Goal: Task Accomplishment & Management: Use online tool/utility

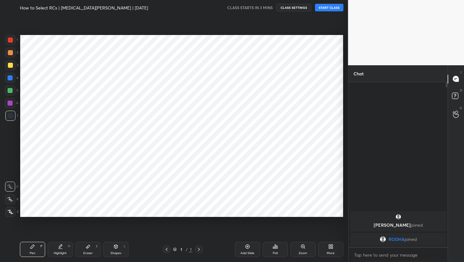
scroll to position [31340, 31239]
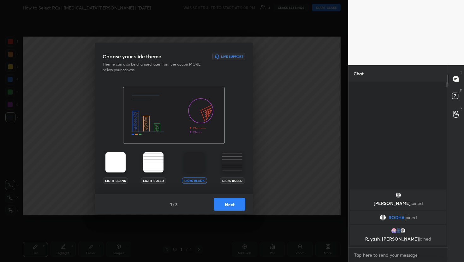
click at [245, 202] on button "Next" at bounding box center [230, 204] width 32 height 13
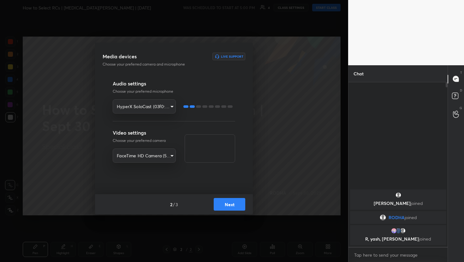
click at [233, 203] on button "Next" at bounding box center [230, 204] width 32 height 13
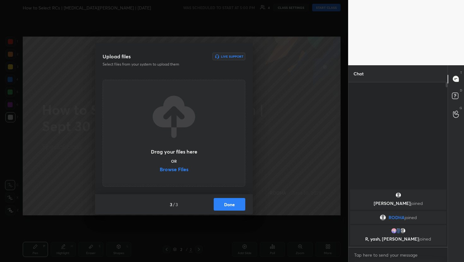
click at [178, 170] on label "Browse Files" at bounding box center [174, 170] width 29 height 7
click at [160, 170] on input "Browse Files" at bounding box center [160, 170] width 0 height 7
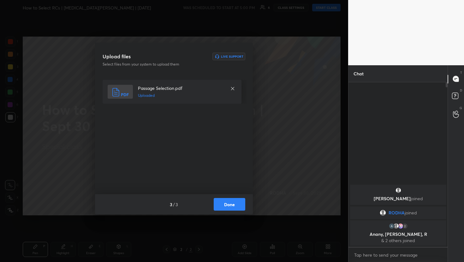
click at [226, 203] on button "Done" at bounding box center [230, 204] width 32 height 13
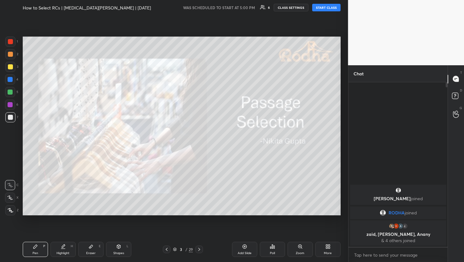
click at [332, 10] on button "START CLASS" at bounding box center [326, 8] width 28 height 8
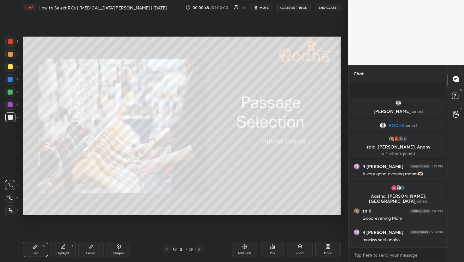
click at [10, 56] on div at bounding box center [10, 54] width 5 height 5
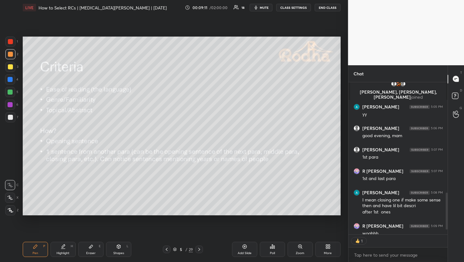
scroll to position [473, 0]
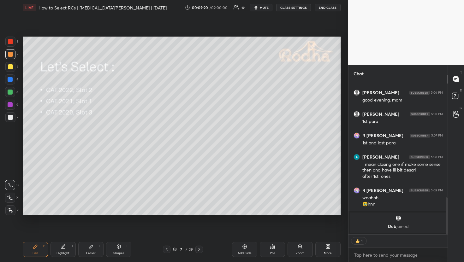
type textarea "x"
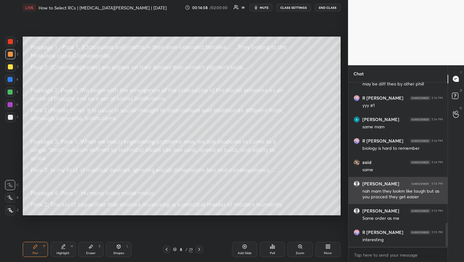
scroll to position [986, 0]
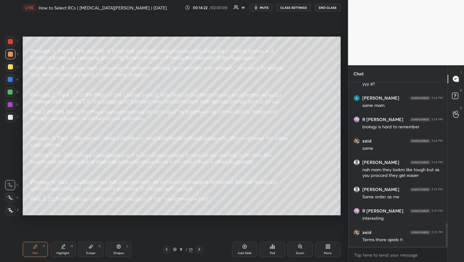
click at [272, 249] on icon at bounding box center [272, 246] width 5 height 5
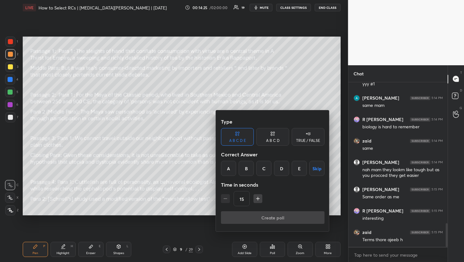
click at [306, 142] on div "TRUE / FALSE" at bounding box center [308, 141] width 24 height 4
click at [313, 172] on button "Skip" at bounding box center [308, 168] width 33 height 15
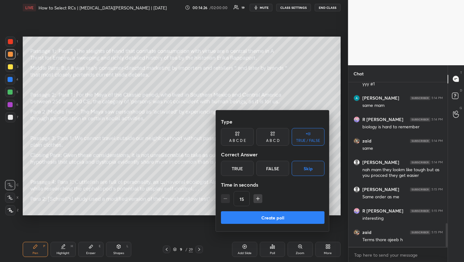
click at [257, 202] on button "button" at bounding box center [257, 198] width 9 height 9
type input "60"
click at [263, 221] on button "Create poll" at bounding box center [273, 217] width 104 height 13
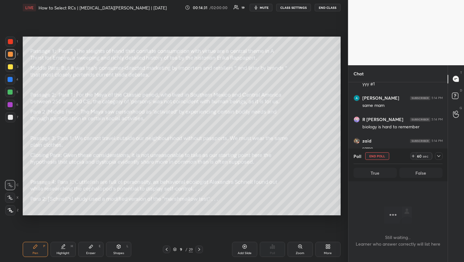
scroll to position [0, 0]
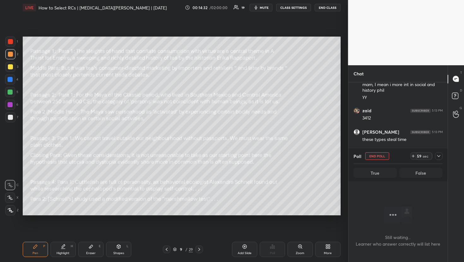
click at [440, 157] on icon at bounding box center [438, 156] width 5 height 5
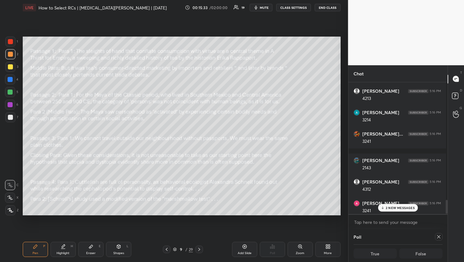
scroll to position [1136, 0]
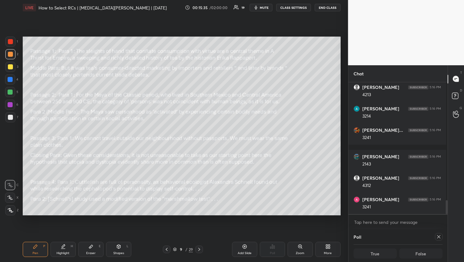
click at [441, 235] on div "Poll True False" at bounding box center [397, 245] width 99 height 33
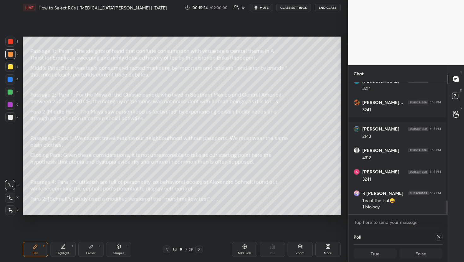
click at [437, 236] on icon at bounding box center [438, 236] width 3 height 3
type textarea "x"
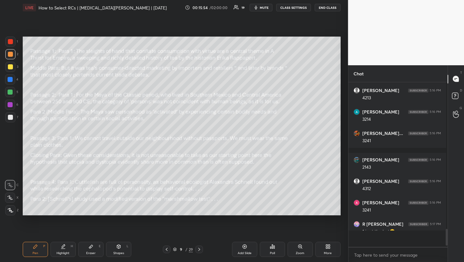
scroll to position [1131, 0]
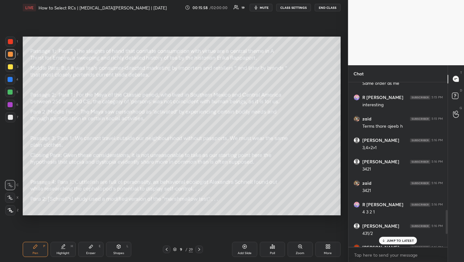
click at [413, 240] on p "JUMP TO LATEST" at bounding box center [400, 241] width 27 height 4
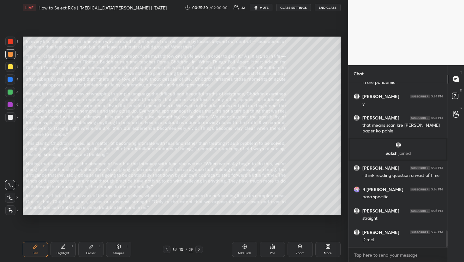
scroll to position [1509, 0]
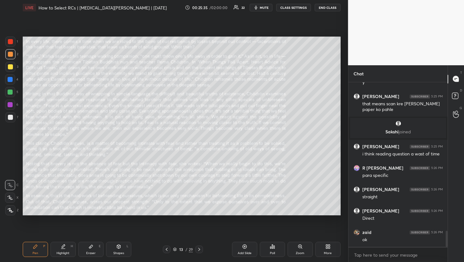
click at [276, 249] on div "Poll" at bounding box center [272, 249] width 25 height 15
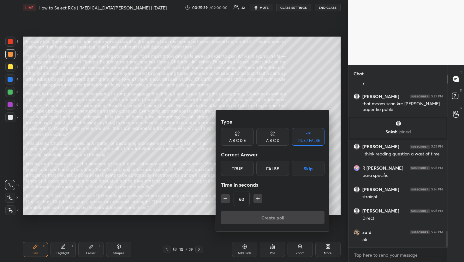
click at [226, 201] on icon "button" at bounding box center [225, 199] width 6 height 6
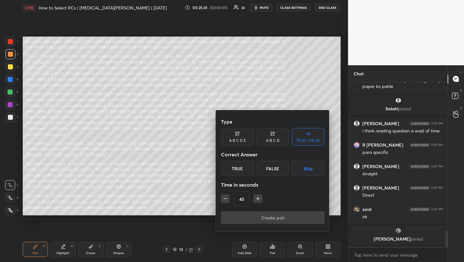
click at [230, 198] on div "45" at bounding box center [273, 198] width 104 height 15
click at [229, 198] on button "button" at bounding box center [225, 198] width 9 height 9
type input "30"
click at [311, 167] on button "Skip" at bounding box center [308, 168] width 33 height 15
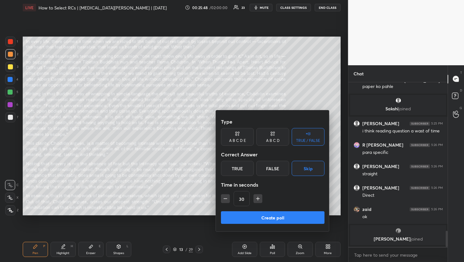
click at [268, 219] on button "Create poll" at bounding box center [273, 217] width 104 height 13
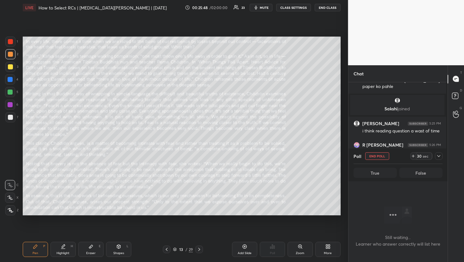
scroll to position [146, 97]
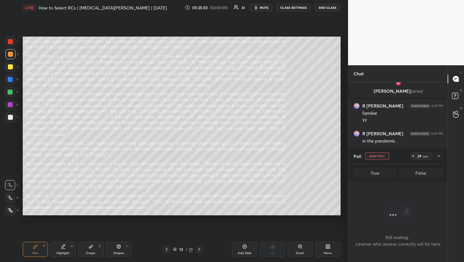
click at [438, 157] on icon at bounding box center [438, 156] width 5 height 5
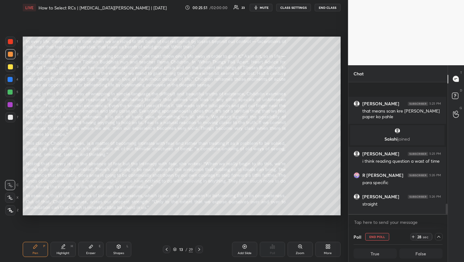
scroll to position [1553, 0]
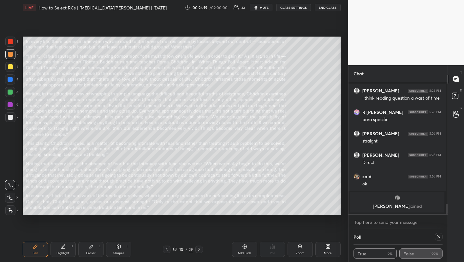
click at [437, 238] on icon at bounding box center [438, 236] width 3 height 3
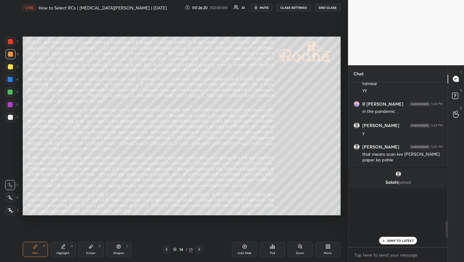
scroll to position [1366, 0]
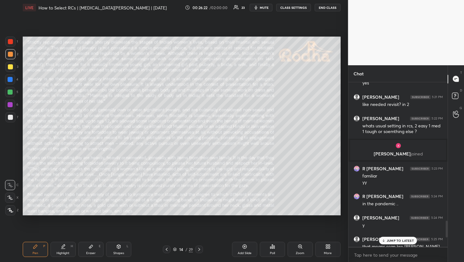
click at [272, 247] on icon at bounding box center [272, 247] width 1 height 4
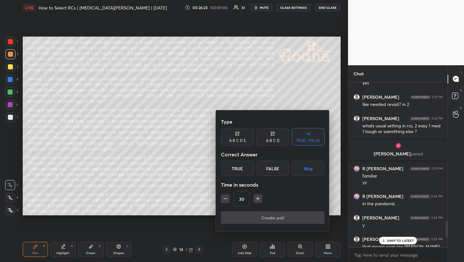
click at [308, 168] on button "Skip" at bounding box center [308, 168] width 33 height 15
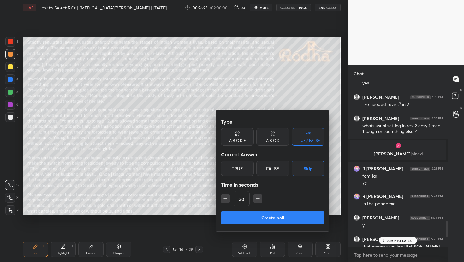
click at [276, 214] on button "Create poll" at bounding box center [273, 217] width 104 height 13
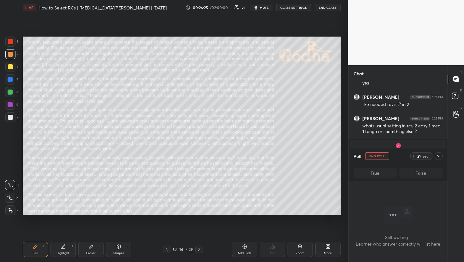
click at [438, 154] on icon at bounding box center [438, 156] width 5 height 5
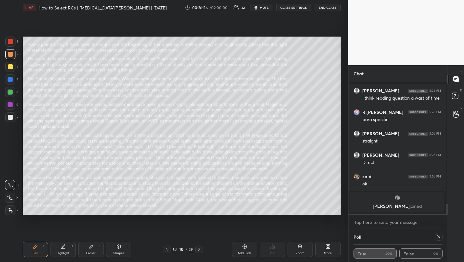
click at [437, 238] on icon at bounding box center [438, 237] width 5 height 5
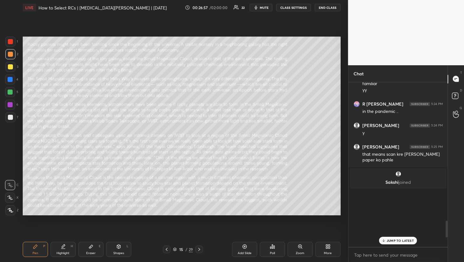
click at [270, 255] on div "Poll" at bounding box center [272, 249] width 25 height 15
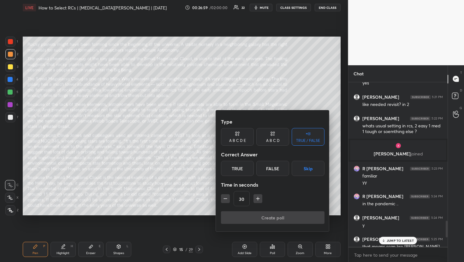
click at [308, 174] on button "Skip" at bounding box center [308, 168] width 33 height 15
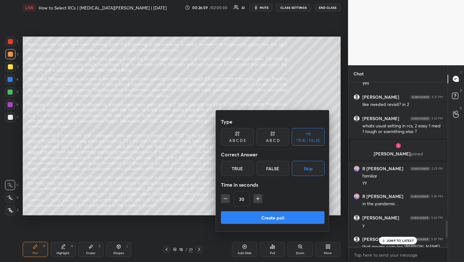
click at [278, 222] on button "Create poll" at bounding box center [273, 217] width 104 height 13
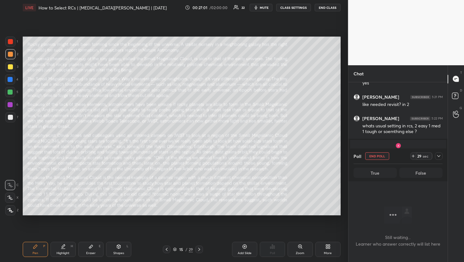
click at [438, 159] on div at bounding box center [439, 156] width 8 height 8
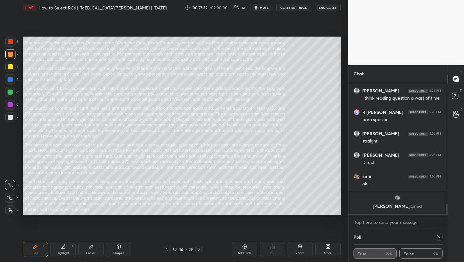
click at [435, 234] on div at bounding box center [439, 237] width 8 height 8
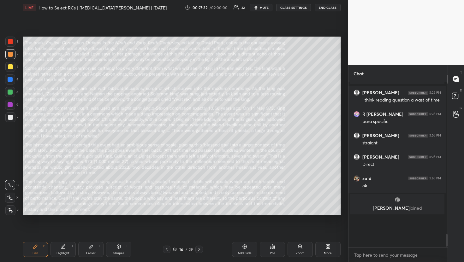
scroll to position [157, 95]
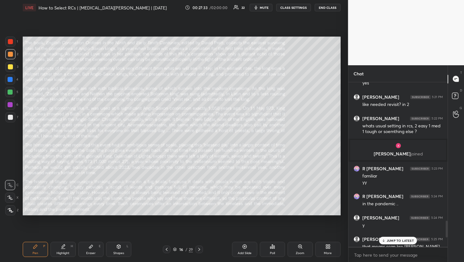
click at [268, 251] on div "Poll" at bounding box center [272, 249] width 25 height 15
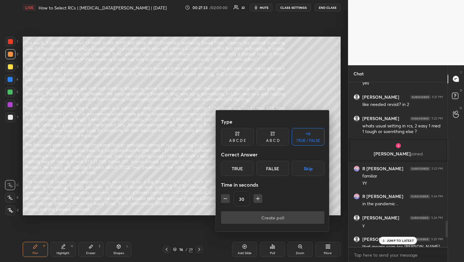
click at [319, 167] on button "Skip" at bounding box center [308, 168] width 33 height 15
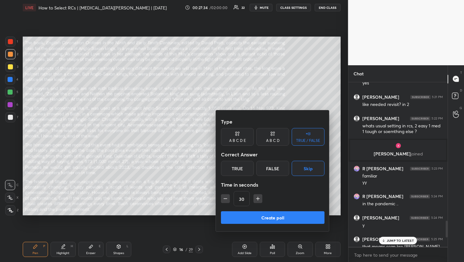
click at [285, 224] on button "Create poll" at bounding box center [273, 217] width 104 height 13
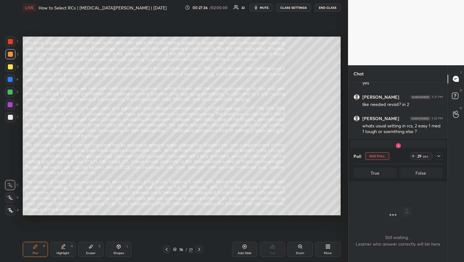
click at [437, 158] on icon at bounding box center [438, 156] width 5 height 5
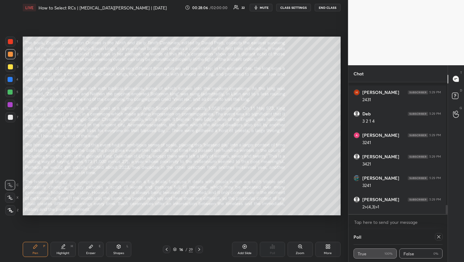
scroll to position [1742, 0]
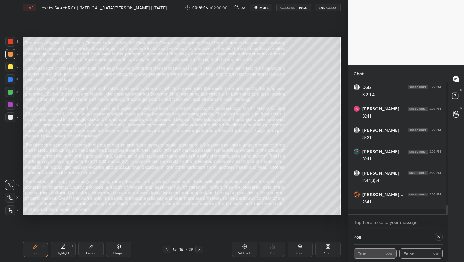
click at [436, 235] on icon at bounding box center [438, 237] width 5 height 5
type textarea "x"
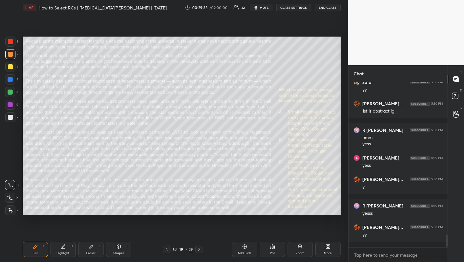
scroll to position [2037, 0]
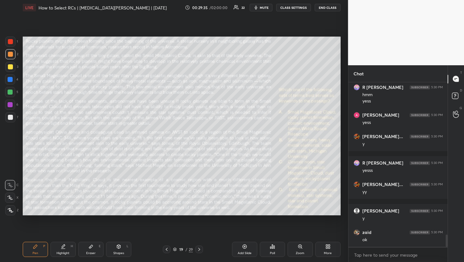
click at [98, 251] on div "Eraser E" at bounding box center [90, 249] width 25 height 15
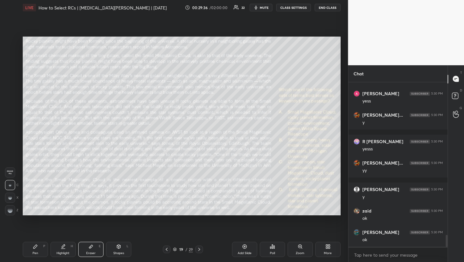
click at [14, 173] on span "Erase all" at bounding box center [9, 172] width 9 height 4
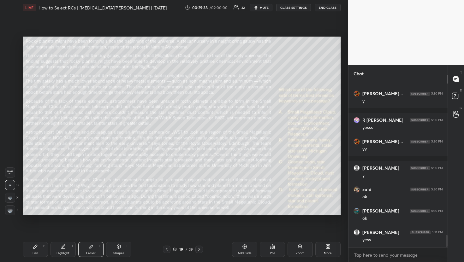
click at [277, 250] on div "Poll" at bounding box center [272, 249] width 25 height 15
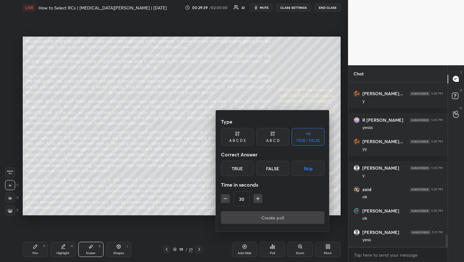
click at [302, 168] on button "Skip" at bounding box center [308, 168] width 33 height 15
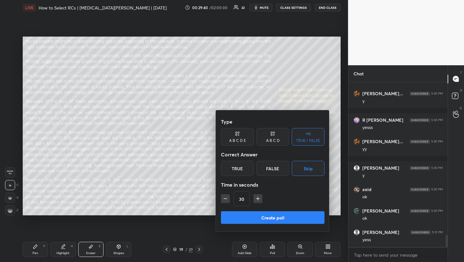
click at [257, 197] on icon "button" at bounding box center [258, 199] width 6 height 6
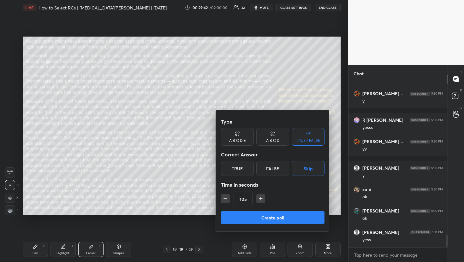
click at [257, 197] on button "button" at bounding box center [260, 198] width 9 height 9
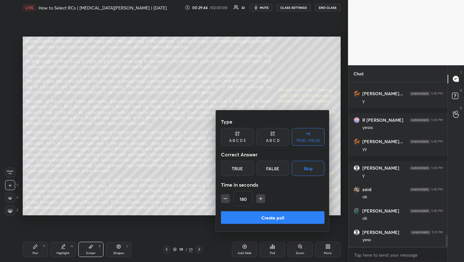
click at [257, 197] on button "button" at bounding box center [260, 198] width 9 height 9
type input "240"
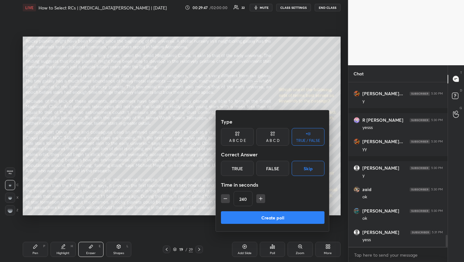
click at [257, 217] on button "Create poll" at bounding box center [273, 217] width 104 height 13
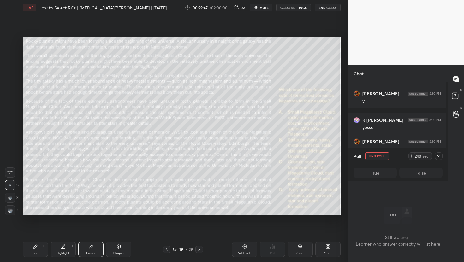
scroll to position [146, 97]
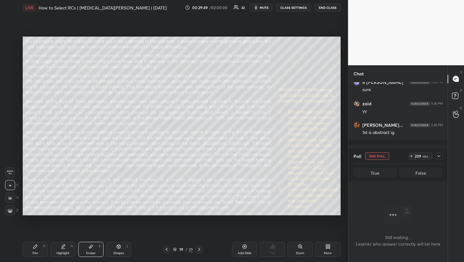
click at [441, 154] on icon at bounding box center [438, 156] width 5 height 5
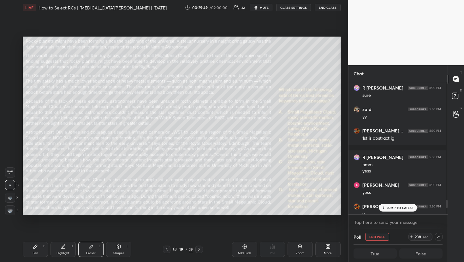
scroll to position [1841, 0]
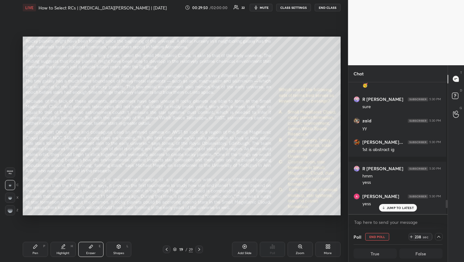
click at [270, 9] on button "mute" at bounding box center [261, 8] width 23 height 8
click at [387, 211] on div "JUMP TO LATEST" at bounding box center [398, 208] width 38 height 8
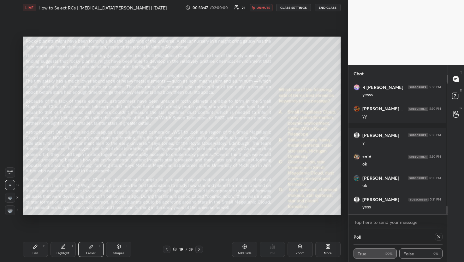
click at [262, 9] on button "unmute" at bounding box center [261, 8] width 23 height 8
click at [436, 239] on icon at bounding box center [438, 237] width 5 height 5
type textarea "x"
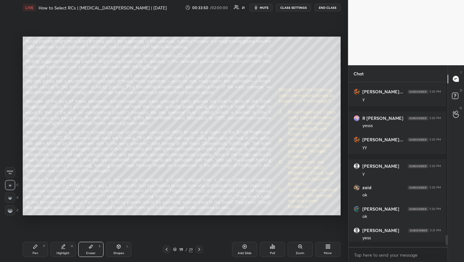
scroll to position [1965, 0]
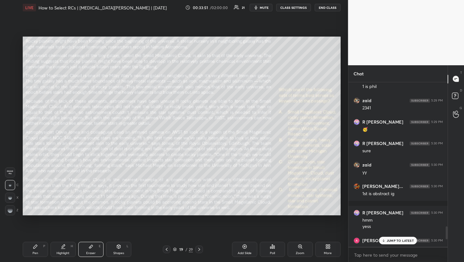
click at [405, 238] on div "JUMP TO LATEST" at bounding box center [398, 241] width 38 height 8
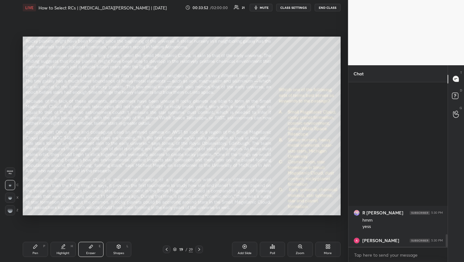
scroll to position [1976, 0]
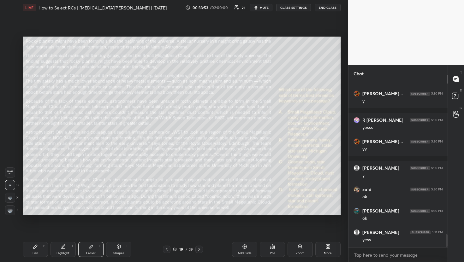
click at [275, 253] on div "Poll" at bounding box center [272, 249] width 25 height 15
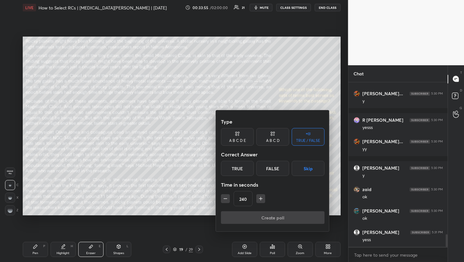
click at [307, 167] on button "Skip" at bounding box center [308, 168] width 33 height 15
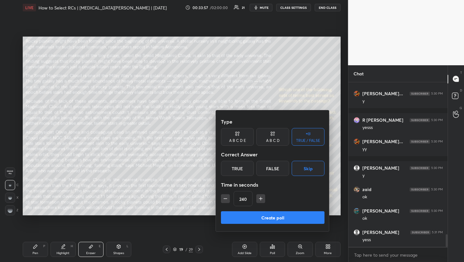
click at [225, 200] on icon "button" at bounding box center [225, 199] width 6 height 6
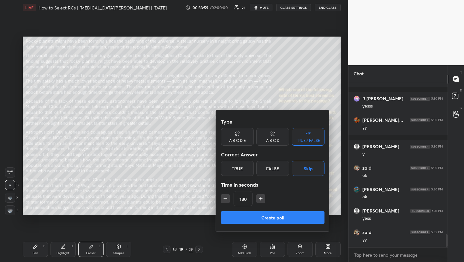
click at [225, 200] on icon "button" at bounding box center [225, 199] width 6 height 6
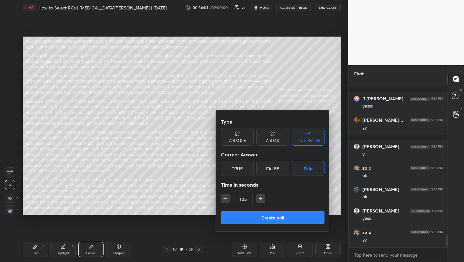
click at [225, 200] on icon "button" at bounding box center [225, 199] width 6 height 6
type input "90"
click at [247, 218] on button "Create poll" at bounding box center [273, 217] width 104 height 13
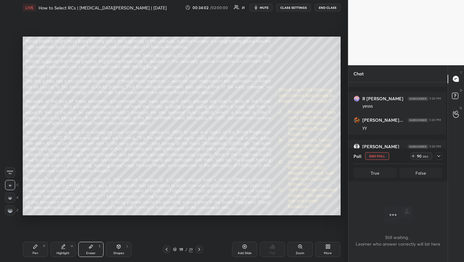
scroll to position [146, 97]
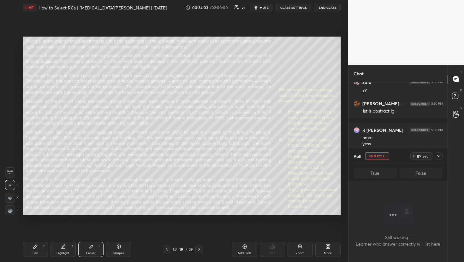
click at [440, 156] on icon at bounding box center [438, 156] width 5 height 5
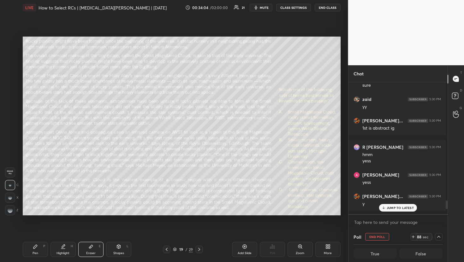
click at [270, 5] on button "mute" at bounding box center [261, 8] width 23 height 8
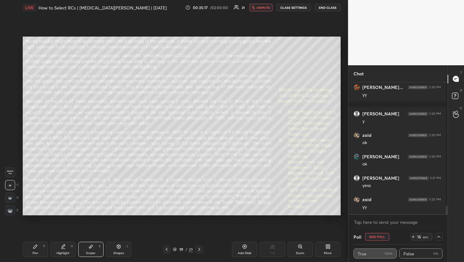
scroll to position [2040, 0]
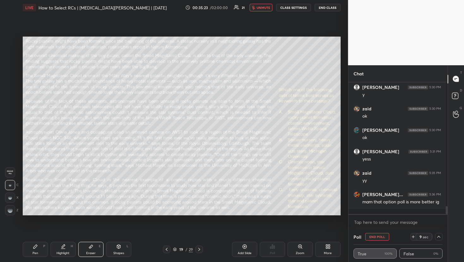
click at [377, 223] on body "1 2 3 4 5 6 7 R O A L C X Z Erase all C X Z LIVE How to Select RCs | [MEDICAL_D…" at bounding box center [232, 131] width 464 height 262
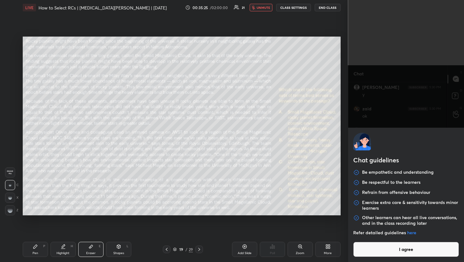
click at [366, 246] on button "I agree" at bounding box center [406, 249] width 106 height 15
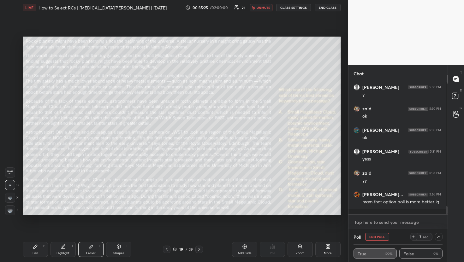
click at [379, 219] on textarea at bounding box center [397, 222] width 89 height 10
type textarea "x"
click at [260, 9] on span "unmute" at bounding box center [264, 7] width 14 height 4
click at [436, 238] on icon at bounding box center [438, 237] width 5 height 5
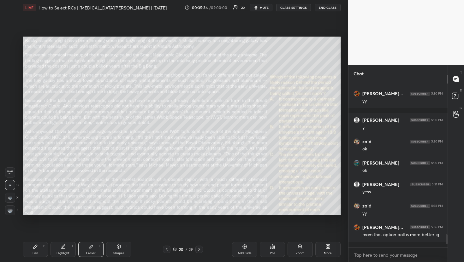
scroll to position [1839, 0]
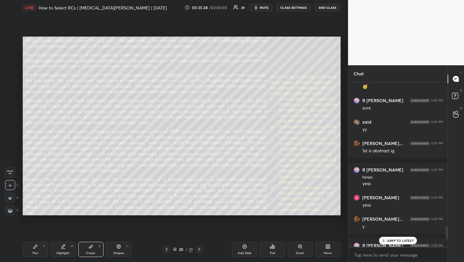
click at [398, 242] on p "JUMP TO LATEST" at bounding box center [400, 241] width 27 height 4
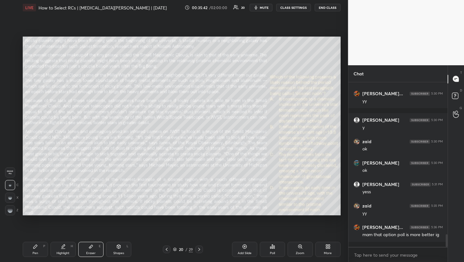
click at [275, 251] on div "Poll" at bounding box center [272, 249] width 25 height 15
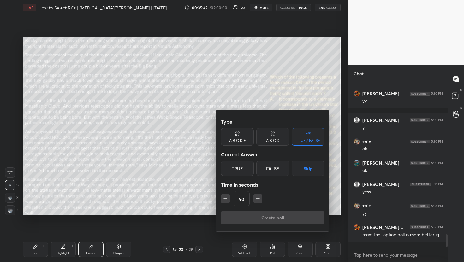
click at [275, 251] on div at bounding box center [232, 131] width 464 height 262
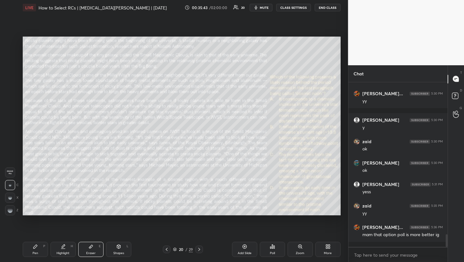
scroll to position [2040, 0]
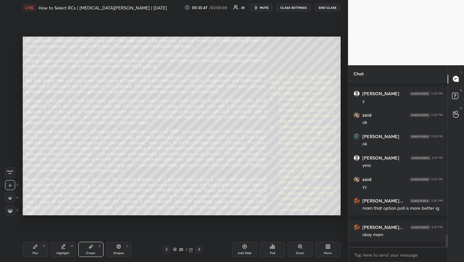
click at [275, 251] on div "Poll" at bounding box center [272, 249] width 25 height 15
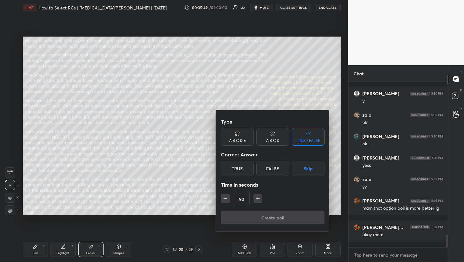
click at [316, 168] on button "Skip" at bounding box center [308, 168] width 33 height 15
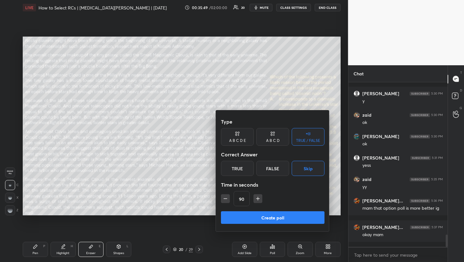
click at [273, 220] on button "Create poll" at bounding box center [273, 217] width 104 height 13
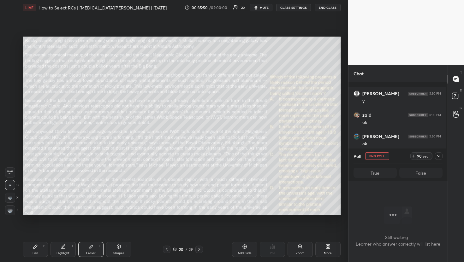
scroll to position [146, 97]
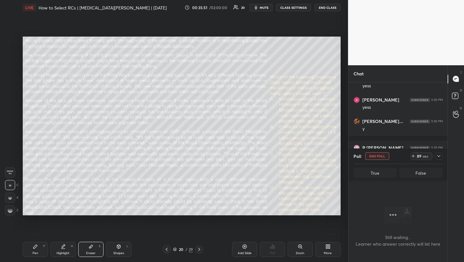
click at [439, 155] on icon at bounding box center [438, 156] width 5 height 5
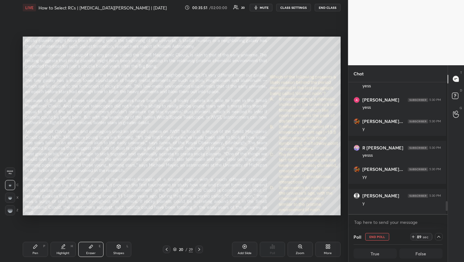
scroll to position [2, 2]
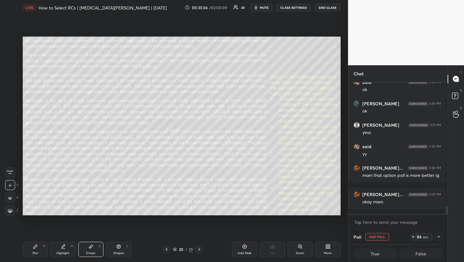
click at [263, 13] on div "LIVE How to Select RCs | [MEDICAL_DATA][PERSON_NAME] | [DATE] 00:35:56 / 02:00:…" at bounding box center [182, 7] width 318 height 15
click at [262, 8] on span "mute" at bounding box center [264, 7] width 9 height 4
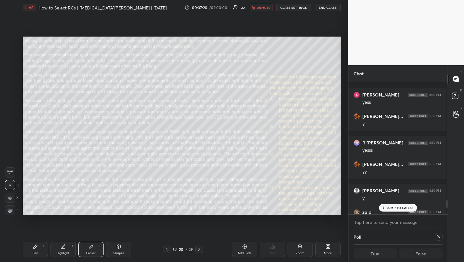
scroll to position [2050, 0]
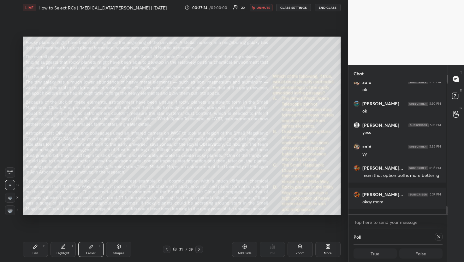
click at [439, 235] on div at bounding box center [439, 237] width 8 height 8
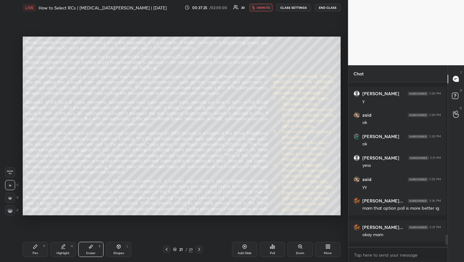
scroll to position [178, 97]
click at [278, 252] on div "Poll" at bounding box center [272, 249] width 25 height 15
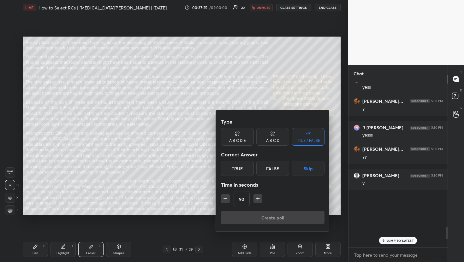
scroll to position [1855, 0]
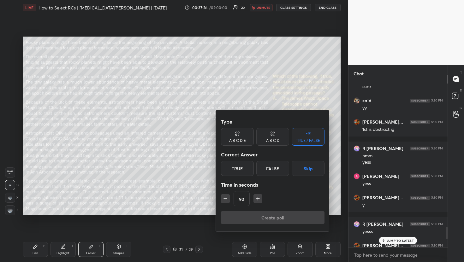
click at [307, 171] on button "Skip" at bounding box center [308, 168] width 33 height 15
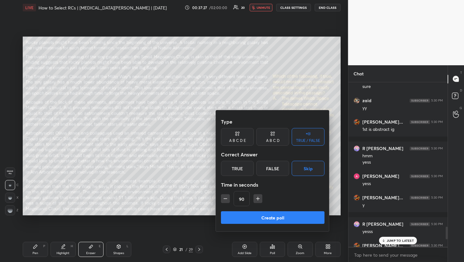
click at [284, 215] on button "Create poll" at bounding box center [273, 217] width 104 height 13
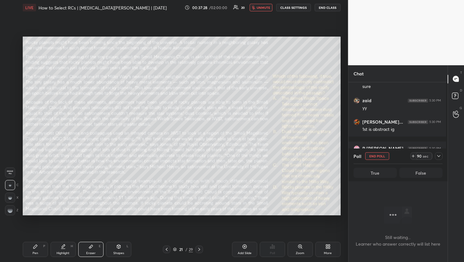
scroll to position [2, 2]
click at [441, 155] on icon at bounding box center [438, 156] width 5 height 5
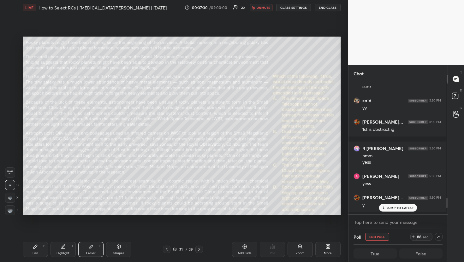
click at [387, 209] on p "JUMP TO LATEST" at bounding box center [400, 208] width 27 height 4
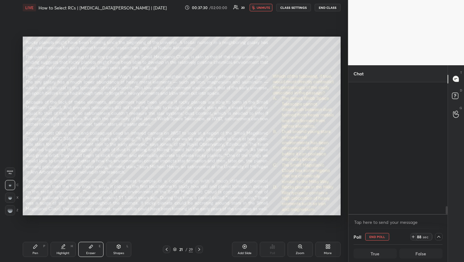
scroll to position [2067, 0]
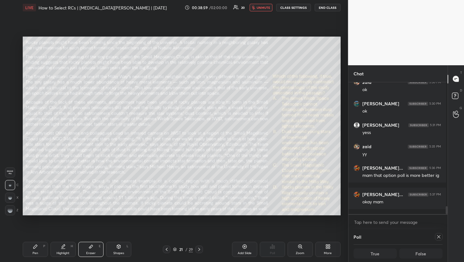
click at [436, 236] on icon at bounding box center [438, 237] width 5 height 5
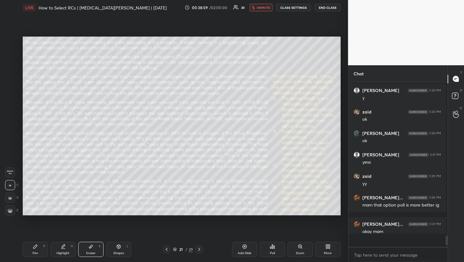
scroll to position [2034, 0]
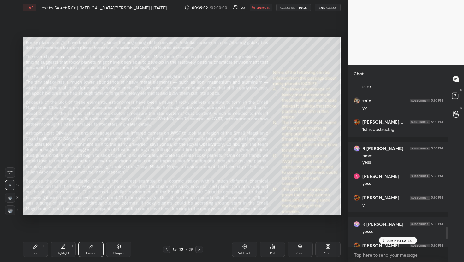
click at [395, 241] on p "JUMP TO LATEST" at bounding box center [400, 241] width 27 height 4
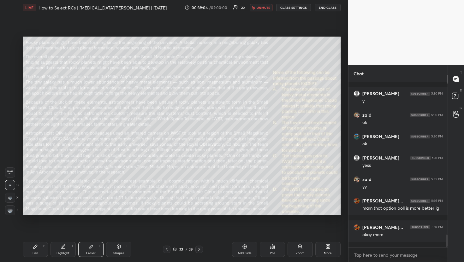
click at [279, 251] on div "Poll" at bounding box center [272, 249] width 25 height 15
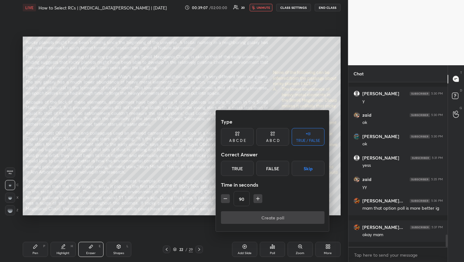
click at [318, 163] on button "Skip" at bounding box center [308, 168] width 33 height 15
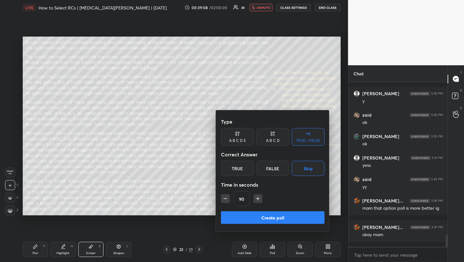
click at [283, 212] on button "Create poll" at bounding box center [273, 217] width 104 height 13
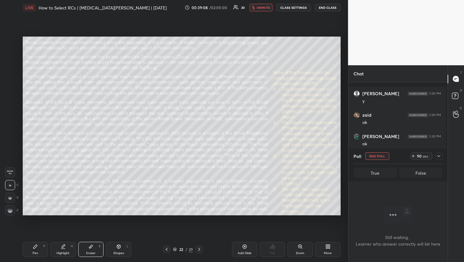
scroll to position [146, 97]
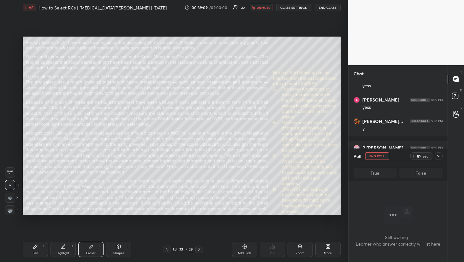
click at [440, 155] on icon at bounding box center [438, 156] width 5 height 5
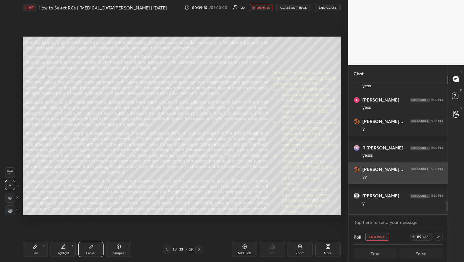
scroll to position [130, 95]
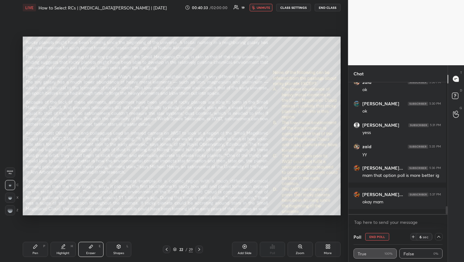
click at [41, 251] on div "Pen P" at bounding box center [35, 249] width 25 height 15
click at [259, 8] on span "unmute" at bounding box center [264, 7] width 14 height 4
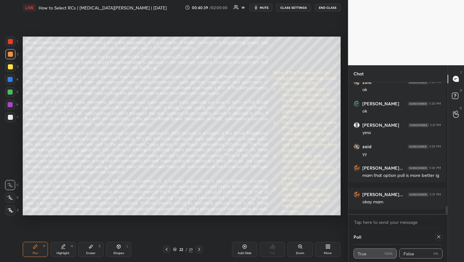
click at [437, 238] on icon at bounding box center [438, 237] width 5 height 5
type textarea "x"
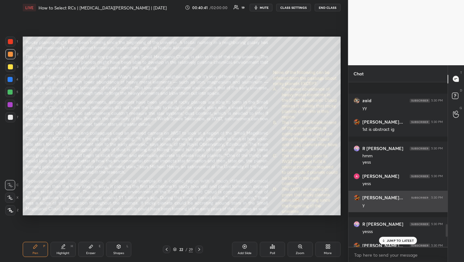
scroll to position [2034, 0]
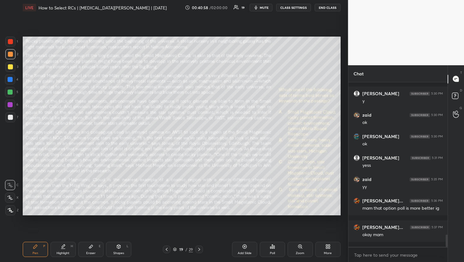
click at [279, 253] on div "Poll" at bounding box center [272, 249] width 25 height 15
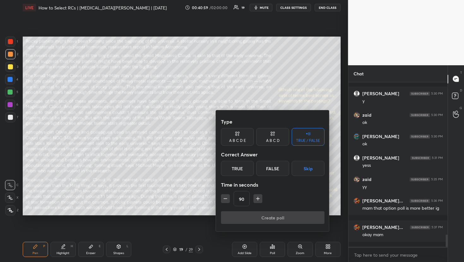
click at [271, 148] on div "Type A B C D E A B C D TRUE / FALSE Correct Answer True False Skip Time in seco…" at bounding box center [273, 170] width 114 height 121
click at [273, 140] on div "A B C D" at bounding box center [273, 141] width 14 height 4
click at [226, 172] on div "A" at bounding box center [230, 168] width 19 height 15
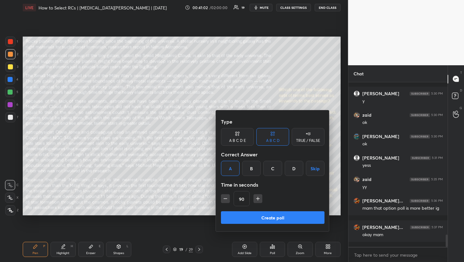
click at [223, 197] on icon "button" at bounding box center [225, 199] width 6 height 6
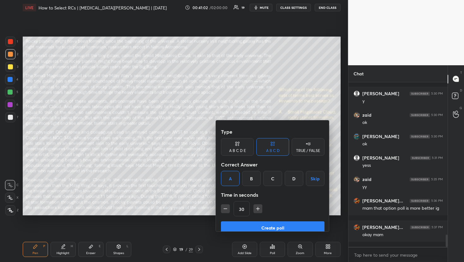
click at [223, 206] on icon "button" at bounding box center [225, 209] width 6 height 6
type input "15"
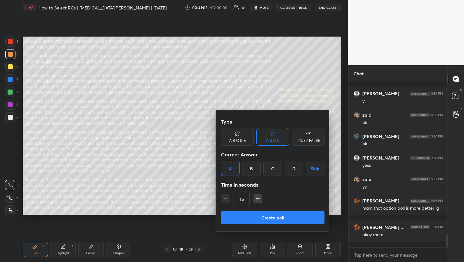
click at [242, 217] on button "Create poll" at bounding box center [273, 217] width 104 height 13
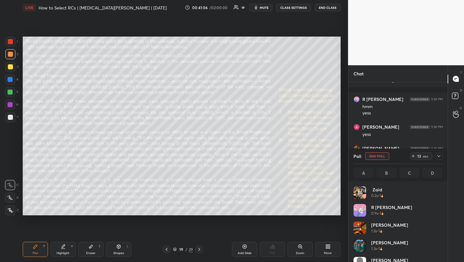
scroll to position [2, 2]
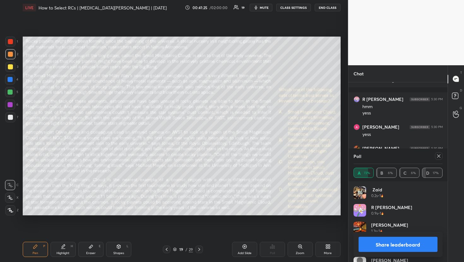
click at [440, 156] on icon at bounding box center [438, 156] width 5 height 5
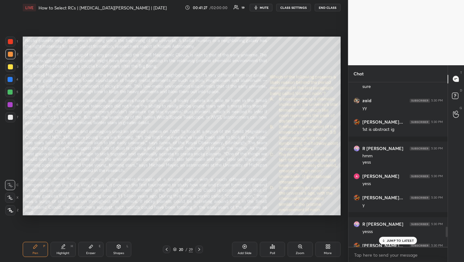
click at [398, 239] on p "JUMP TO LATEST" at bounding box center [400, 241] width 27 height 4
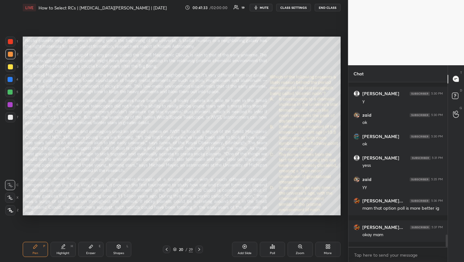
click at [278, 251] on div "Poll" at bounding box center [272, 249] width 25 height 15
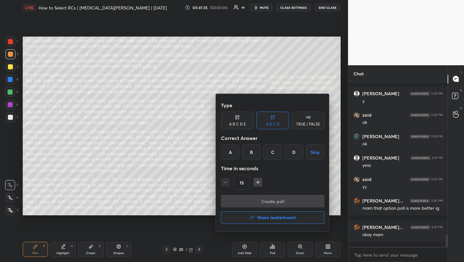
click at [232, 147] on div "A" at bounding box center [230, 152] width 19 height 15
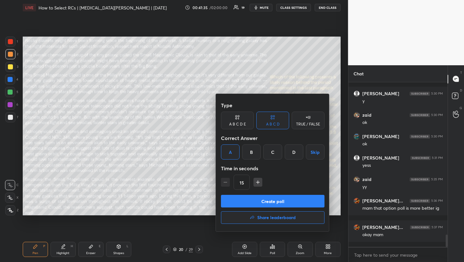
click at [257, 201] on button "Create poll" at bounding box center [273, 201] width 104 height 13
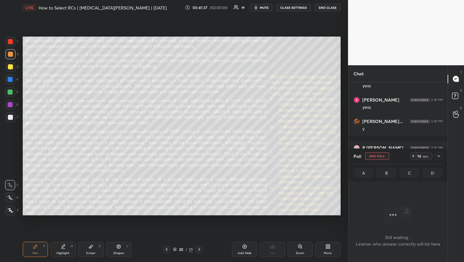
click at [437, 157] on icon at bounding box center [438, 156] width 5 height 5
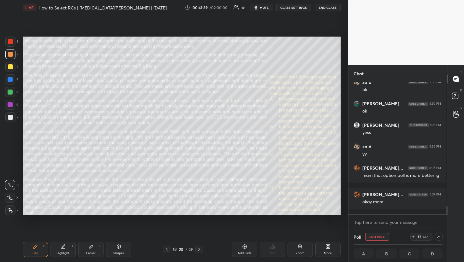
click at [439, 235] on icon at bounding box center [438, 237] width 5 height 5
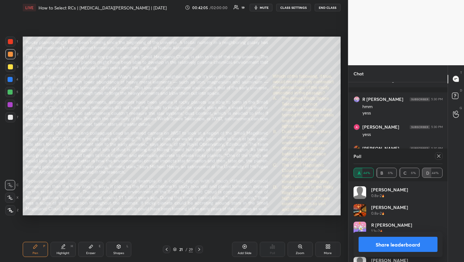
click at [441, 156] on icon at bounding box center [438, 156] width 5 height 5
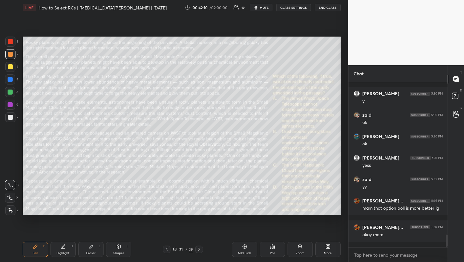
click at [273, 251] on div "Poll" at bounding box center [272, 249] width 25 height 15
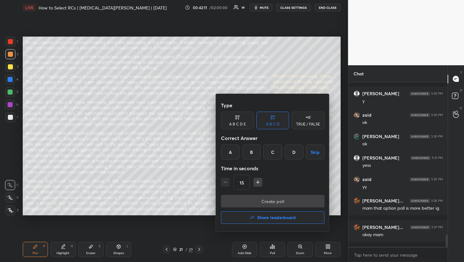
click at [251, 151] on div "B" at bounding box center [251, 152] width 19 height 15
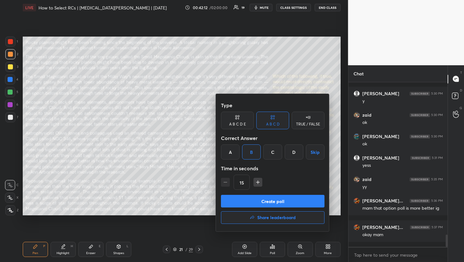
click at [274, 199] on button "Create poll" at bounding box center [273, 201] width 104 height 13
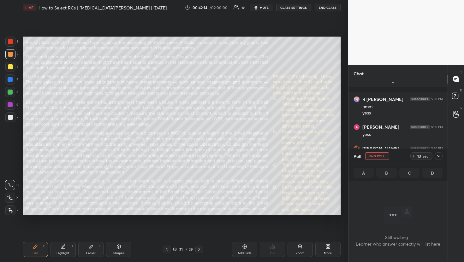
click at [441, 155] on icon at bounding box center [438, 156] width 5 height 5
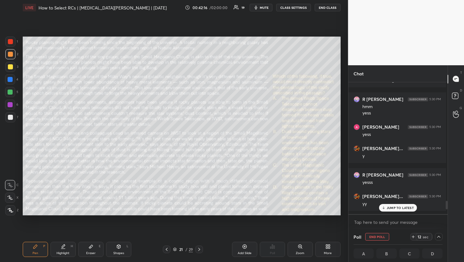
click at [437, 235] on icon at bounding box center [438, 237] width 5 height 5
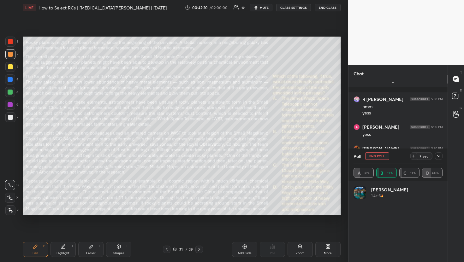
click at [11, 95] on div at bounding box center [10, 92] width 10 height 10
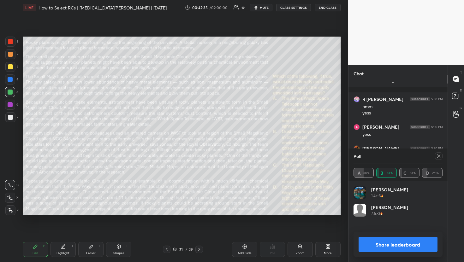
click at [438, 157] on icon at bounding box center [438, 156] width 3 height 3
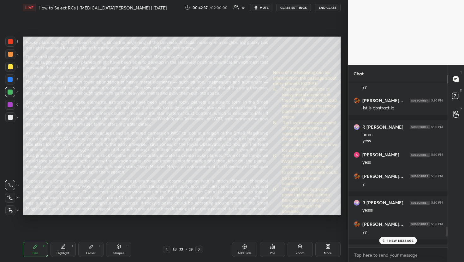
click at [399, 239] on p "1 NEW MESSAGE" at bounding box center [400, 241] width 27 height 4
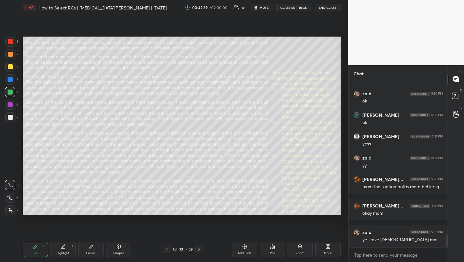
click at [273, 254] on div "Poll" at bounding box center [272, 253] width 5 height 3
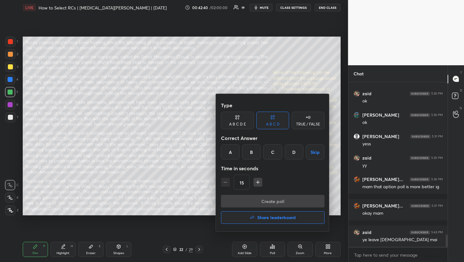
click at [250, 151] on div "B" at bounding box center [251, 152] width 19 height 15
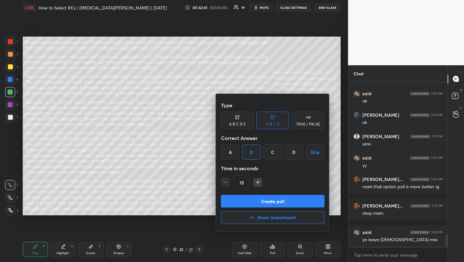
click at [270, 199] on button "Create poll" at bounding box center [273, 201] width 104 height 13
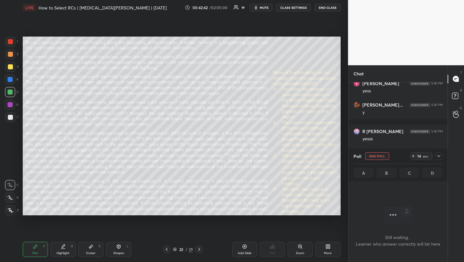
click at [437, 158] on icon at bounding box center [438, 156] width 5 height 5
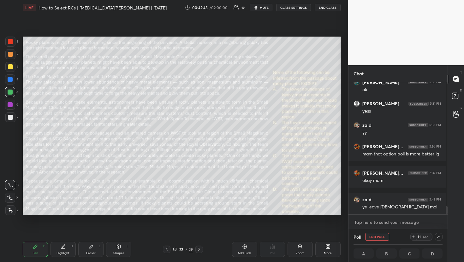
type textarea "x"
click at [384, 222] on textarea at bounding box center [397, 222] width 89 height 10
type textarea "g"
type textarea "x"
type textarea "go"
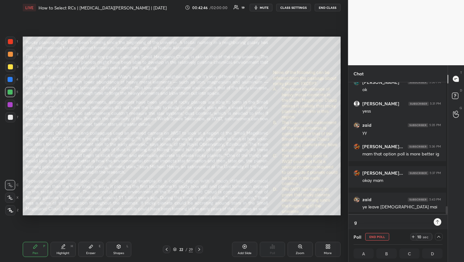
type textarea "x"
type textarea "goo"
type textarea "x"
type textarea "good"
type textarea "x"
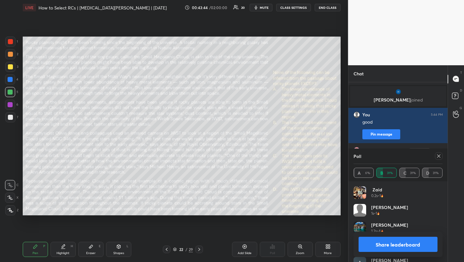
click at [437, 157] on icon at bounding box center [438, 156] width 5 height 5
type textarea "x"
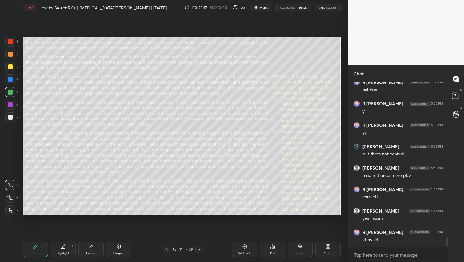
scroll to position [2598, 0]
click at [326, 214] on div "Setting up your live class Poll for secs No correct answer Start poll" at bounding box center [181, 126] width 323 height 222
click at [327, 216] on div "Setting up your live class Poll for secs No correct answer Start poll" at bounding box center [181, 126] width 323 height 222
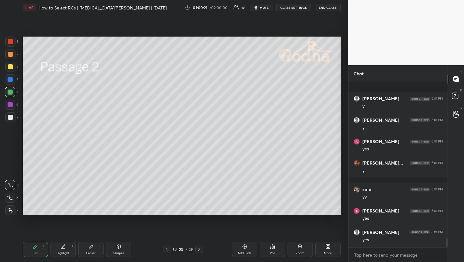
scroll to position [3056, 0]
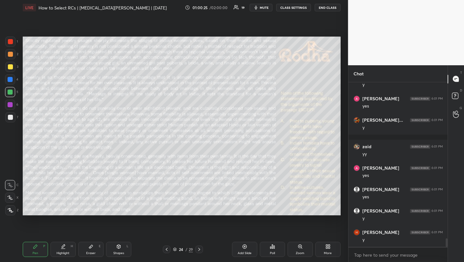
click at [266, 247] on div "Poll" at bounding box center [272, 249] width 25 height 15
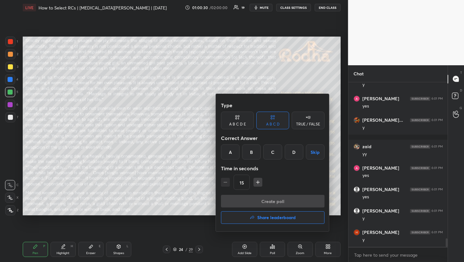
click at [311, 122] on div "TRUE / FALSE" at bounding box center [308, 124] width 24 height 4
click at [301, 150] on button "Skip" at bounding box center [308, 152] width 33 height 15
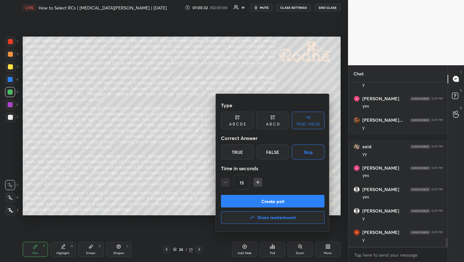
click at [257, 180] on icon "button" at bounding box center [258, 182] width 6 height 6
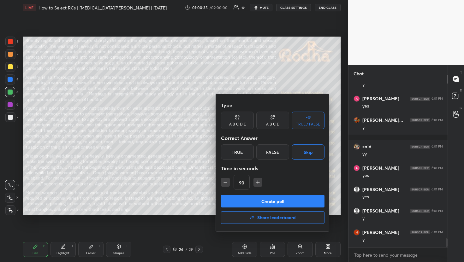
click at [257, 180] on icon "button" at bounding box center [258, 182] width 6 height 6
click at [257, 180] on button "button" at bounding box center [260, 182] width 9 height 9
click at [257, 181] on button "button" at bounding box center [260, 182] width 9 height 9
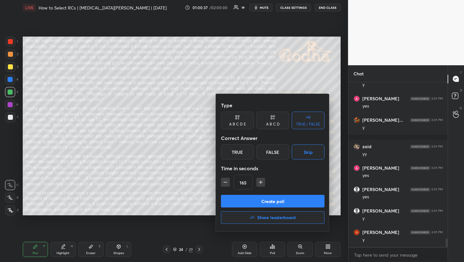
click at [257, 181] on button "button" at bounding box center [260, 182] width 9 height 9
click at [258, 182] on icon "button" at bounding box center [261, 182] width 6 height 6
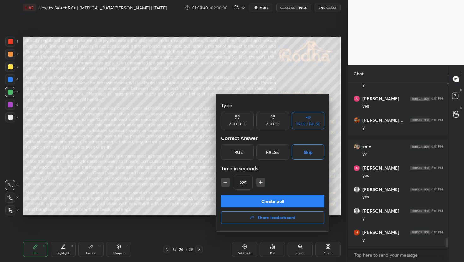
type input "240"
click at [264, 204] on button "Create poll" at bounding box center [273, 201] width 104 height 13
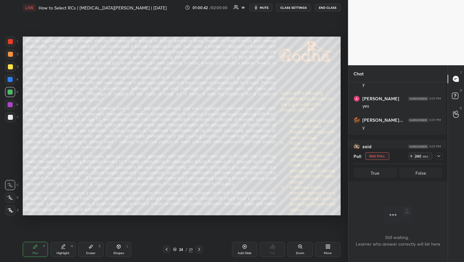
scroll to position [146, 97]
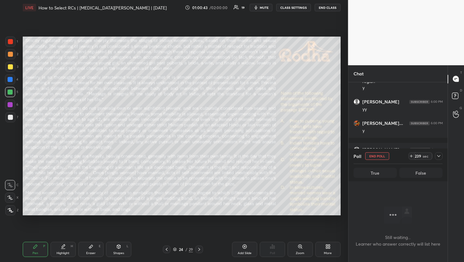
click at [255, 8] on icon "button" at bounding box center [255, 7] width 5 height 5
click at [440, 156] on icon at bounding box center [438, 156] width 5 height 5
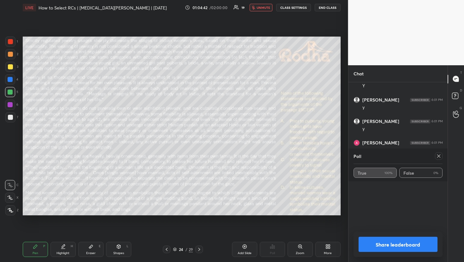
scroll to position [2614, 0]
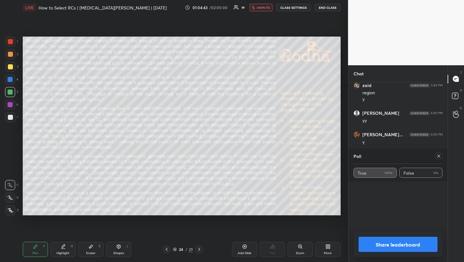
click at [264, 9] on span "unmute" at bounding box center [264, 7] width 14 height 4
click at [440, 155] on icon at bounding box center [438, 156] width 3 height 3
type textarea "x"
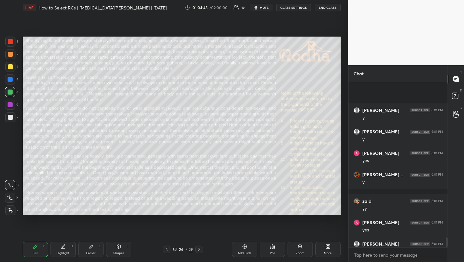
scroll to position [2741, 0]
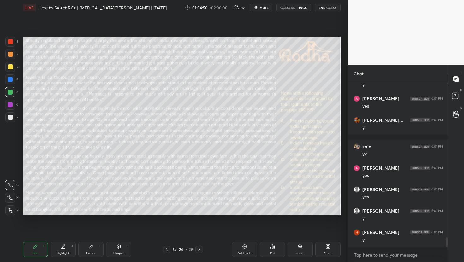
click at [270, 252] on div "Poll" at bounding box center [272, 253] width 5 height 3
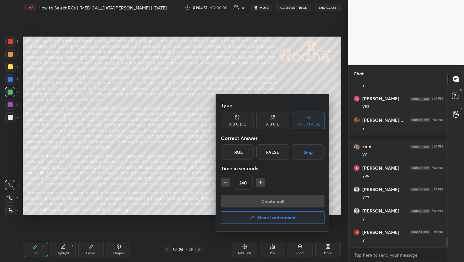
click at [299, 152] on button "Skip" at bounding box center [308, 152] width 33 height 15
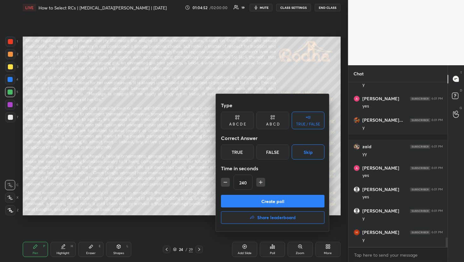
click at [226, 183] on icon "button" at bounding box center [225, 182] width 6 height 6
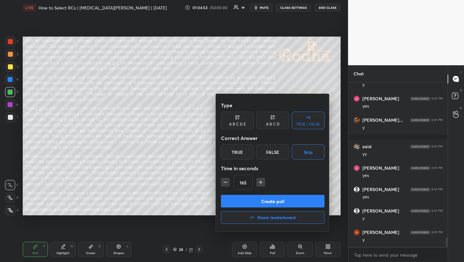
click at [226, 183] on icon "button" at bounding box center [225, 182] width 6 height 6
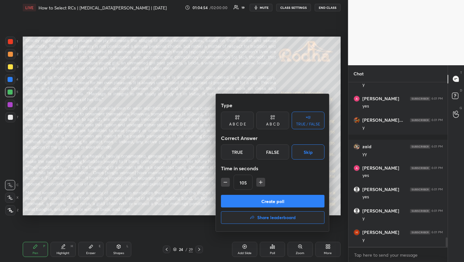
type input "90"
click at [240, 203] on button "Create poll" at bounding box center [273, 201] width 104 height 13
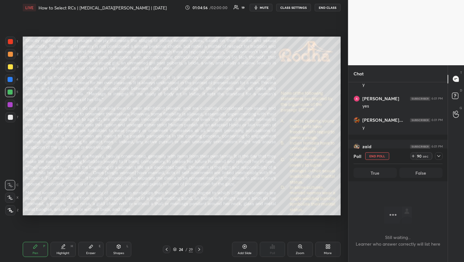
scroll to position [2614, 0]
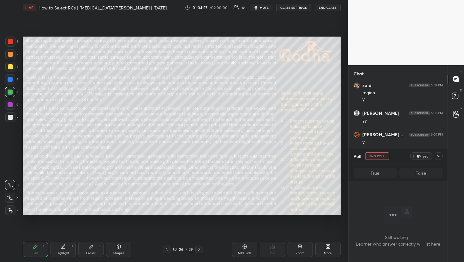
click at [441, 155] on icon at bounding box center [438, 156] width 5 height 5
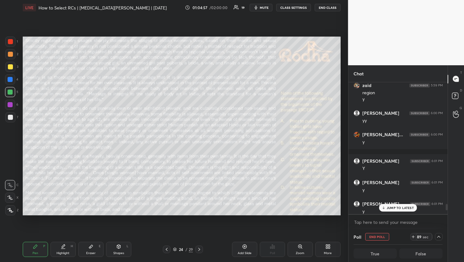
scroll to position [146, 95]
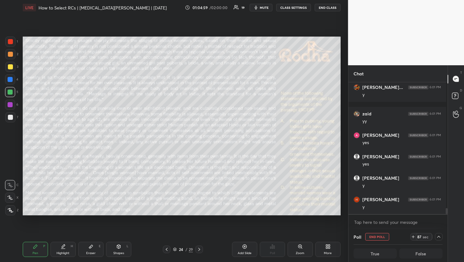
click at [270, 7] on button "mute" at bounding box center [261, 8] width 23 height 8
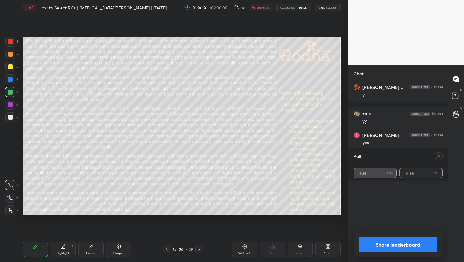
scroll to position [2614, 0]
click at [270, 7] on span "unmute" at bounding box center [264, 7] width 14 height 4
click at [442, 155] on div at bounding box center [439, 156] width 8 height 8
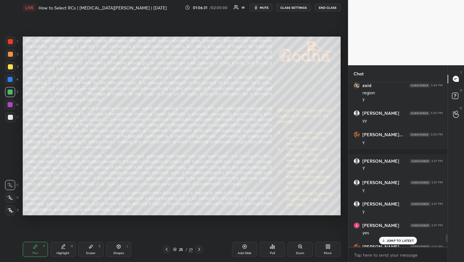
scroll to position [2581, 0]
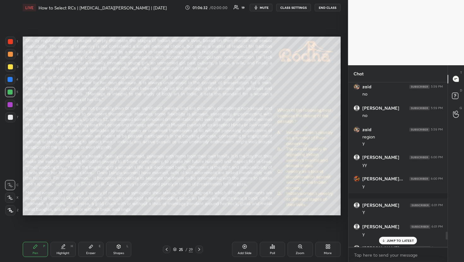
click at [283, 248] on div "Poll" at bounding box center [272, 249] width 25 height 15
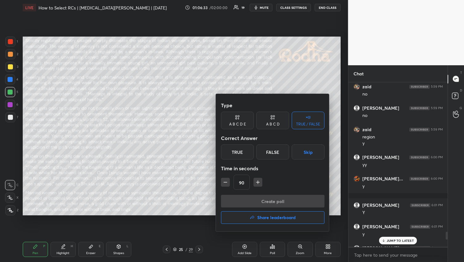
click at [308, 154] on button "Skip" at bounding box center [308, 152] width 33 height 15
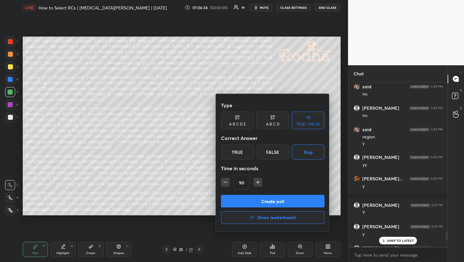
click at [270, 197] on button "Create poll" at bounding box center [273, 201] width 104 height 13
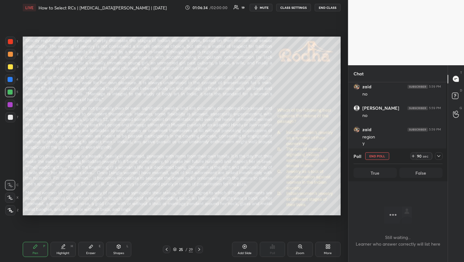
scroll to position [2, 2]
click at [441, 154] on icon at bounding box center [438, 156] width 5 height 5
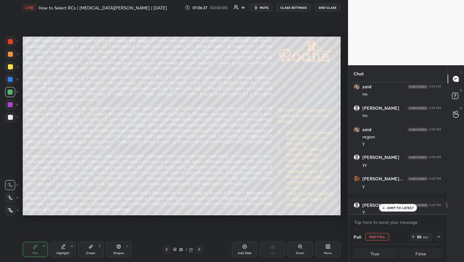
click at [267, 11] on button "mute" at bounding box center [261, 8] width 23 height 8
click at [395, 205] on div "JUMP TO LATEST" at bounding box center [398, 208] width 38 height 8
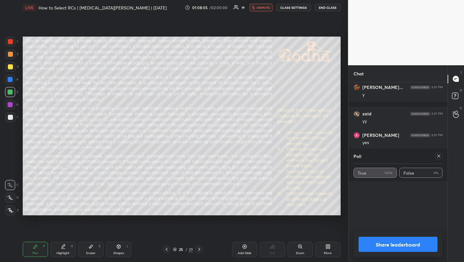
scroll to position [2625, 0]
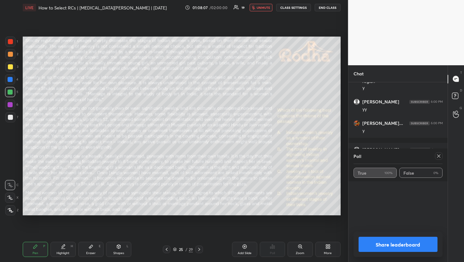
click at [438, 159] on div at bounding box center [439, 156] width 8 height 8
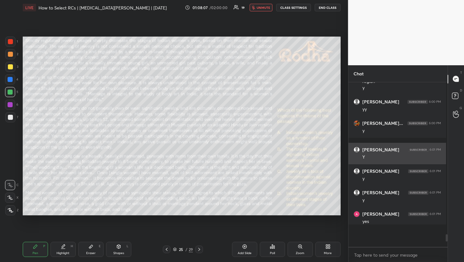
scroll to position [2, 2]
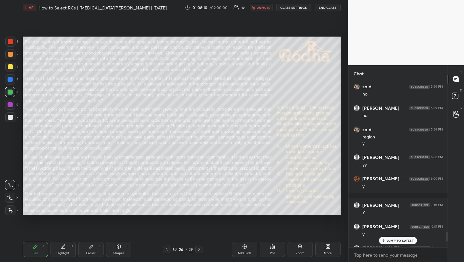
click at [281, 247] on div "Poll" at bounding box center [272, 249] width 25 height 15
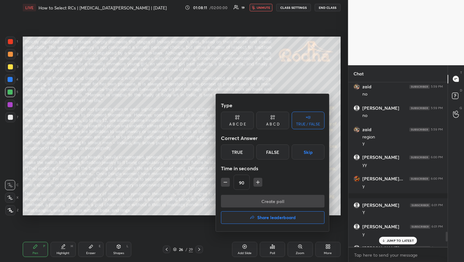
click at [308, 147] on button "Skip" at bounding box center [308, 152] width 33 height 15
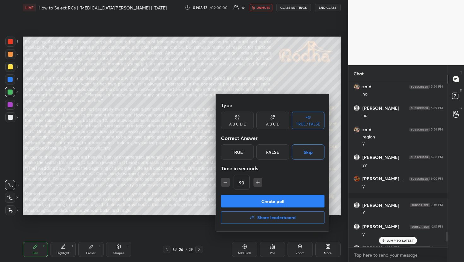
click at [260, 196] on button "Create poll" at bounding box center [273, 201] width 104 height 13
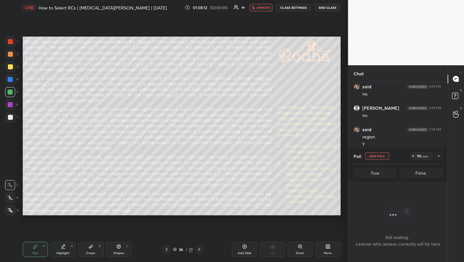
scroll to position [146, 97]
click at [442, 156] on div at bounding box center [439, 156] width 8 height 8
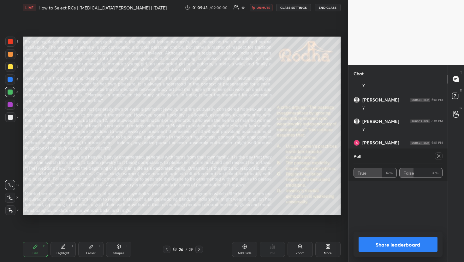
scroll to position [2614, 0]
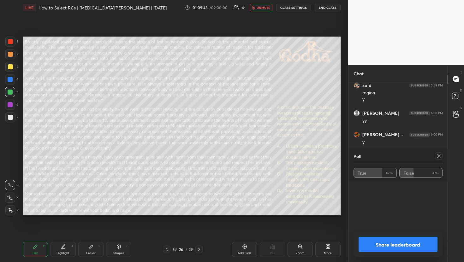
click at [265, 5] on button "unmute" at bounding box center [261, 8] width 23 height 8
click at [441, 156] on icon at bounding box center [438, 156] width 5 height 5
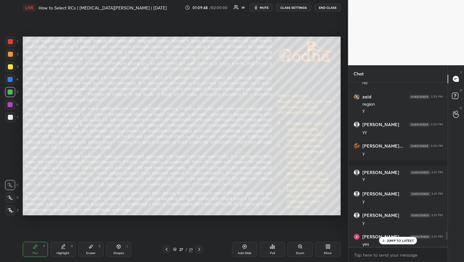
scroll to position [2581, 0]
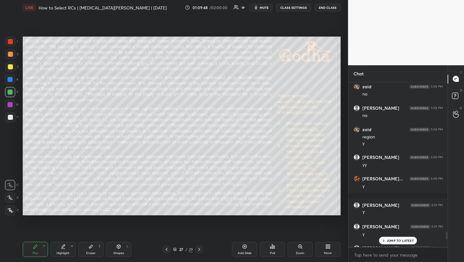
click at [265, 256] on div "Poll" at bounding box center [272, 249] width 25 height 15
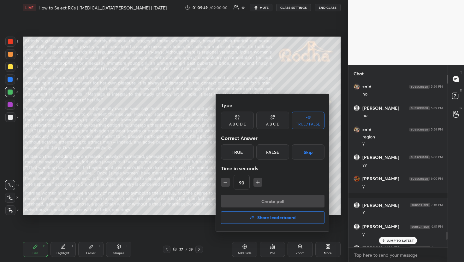
click at [312, 155] on button "Skip" at bounding box center [308, 152] width 33 height 15
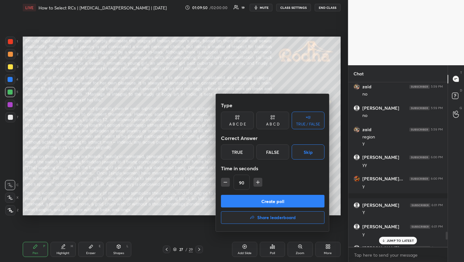
click at [284, 205] on button "Create poll" at bounding box center [273, 201] width 104 height 13
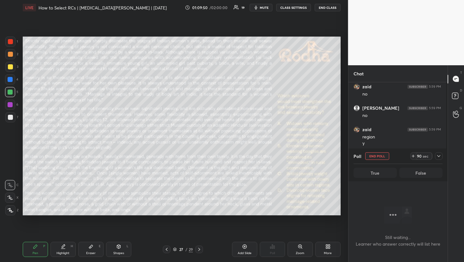
scroll to position [2, 2]
click at [438, 158] on icon at bounding box center [438, 156] width 5 height 5
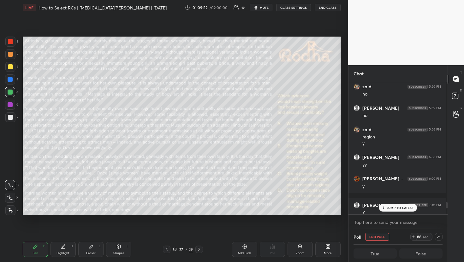
click at [264, 8] on span "mute" at bounding box center [264, 7] width 9 height 4
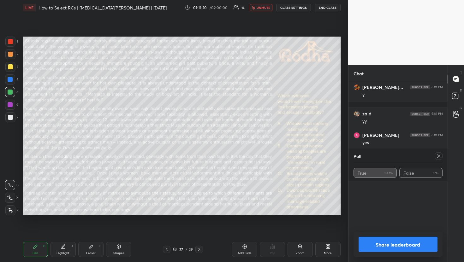
scroll to position [2614, 0]
click at [265, 6] on span "unmute" at bounding box center [264, 7] width 14 height 4
click at [439, 160] on div at bounding box center [439, 156] width 8 height 8
type textarea "x"
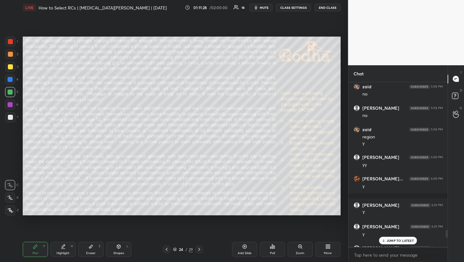
scroll to position [2752, 0]
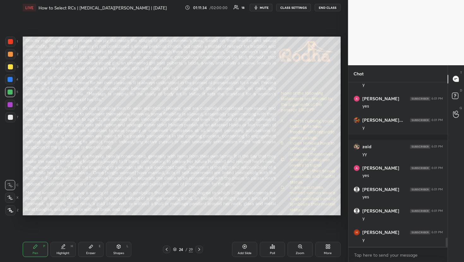
click at [275, 251] on div "Poll" at bounding box center [272, 249] width 25 height 15
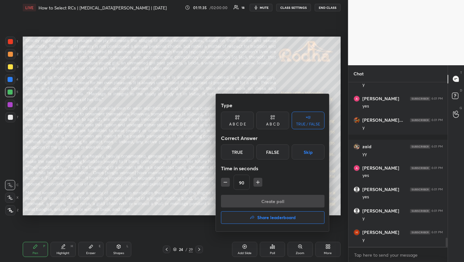
click at [274, 125] on div "A B C D" at bounding box center [273, 124] width 14 height 4
click at [291, 152] on div "D" at bounding box center [294, 152] width 19 height 15
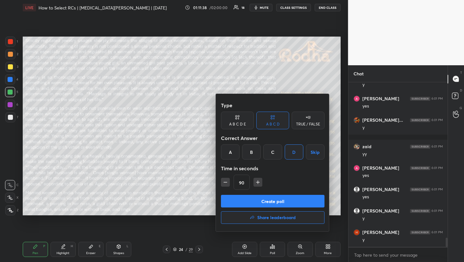
click at [226, 183] on icon "button" at bounding box center [225, 182] width 6 height 6
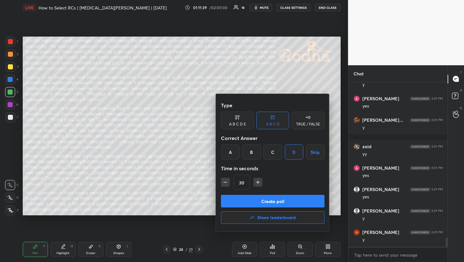
type input "15"
click at [226, 183] on div "15" at bounding box center [273, 182] width 104 height 15
click at [264, 202] on button "Create poll" at bounding box center [273, 201] width 104 height 13
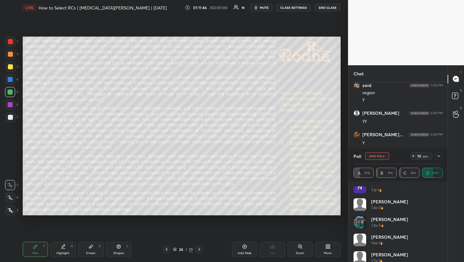
scroll to position [48, 0]
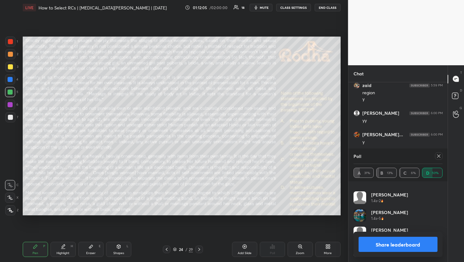
click at [439, 156] on icon at bounding box center [438, 156] width 5 height 5
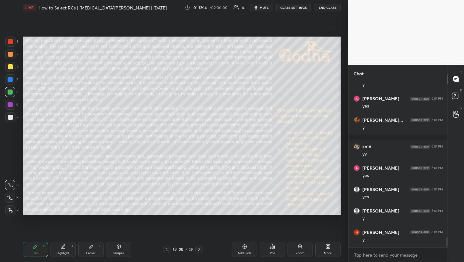
click at [275, 256] on div "Poll" at bounding box center [272, 249] width 25 height 15
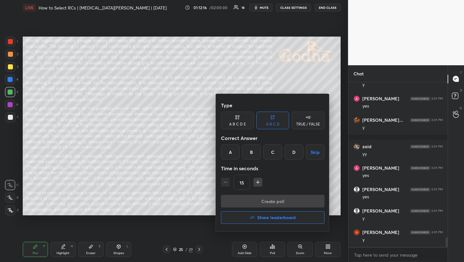
click at [254, 151] on div "B" at bounding box center [251, 152] width 19 height 15
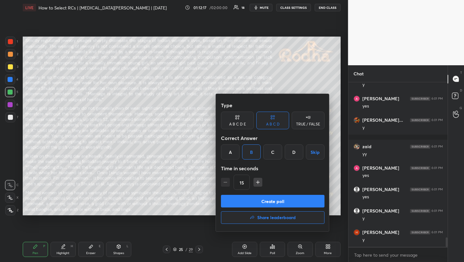
click at [263, 199] on button "Create poll" at bounding box center [273, 201] width 104 height 13
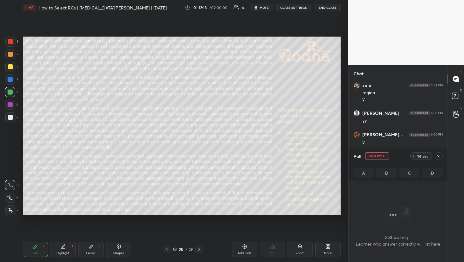
click at [438, 154] on icon at bounding box center [438, 156] width 5 height 5
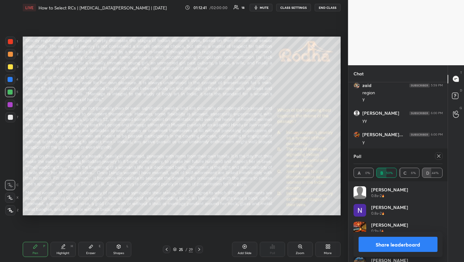
click at [439, 154] on icon at bounding box center [438, 156] width 5 height 5
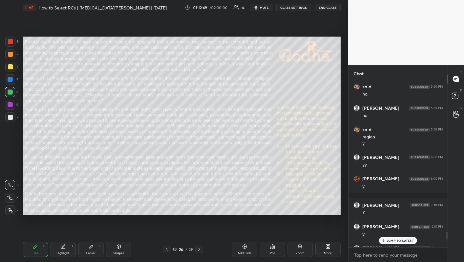
click at [273, 254] on div "Poll" at bounding box center [272, 253] width 5 height 3
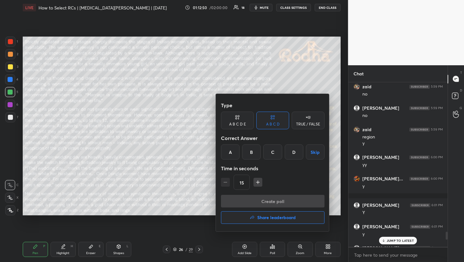
click at [227, 153] on div "A" at bounding box center [230, 152] width 19 height 15
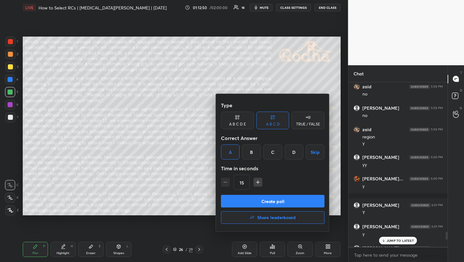
click at [257, 199] on button "Create poll" at bounding box center [273, 201] width 104 height 13
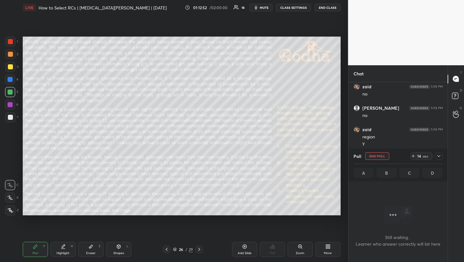
click at [438, 157] on icon at bounding box center [438, 156] width 5 height 5
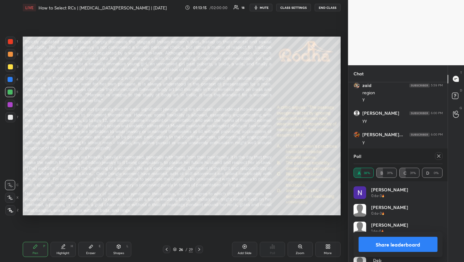
click at [439, 155] on icon at bounding box center [438, 156] width 3 height 3
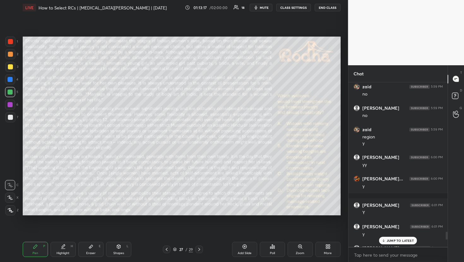
click at [400, 243] on div "JUMP TO LATEST" at bounding box center [398, 241] width 38 height 8
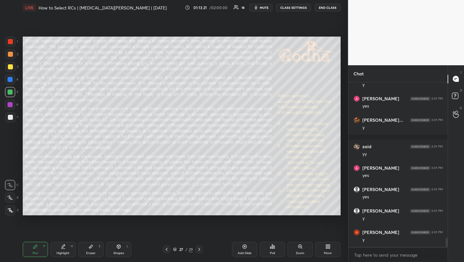
click at [271, 252] on div "Poll" at bounding box center [272, 253] width 5 height 3
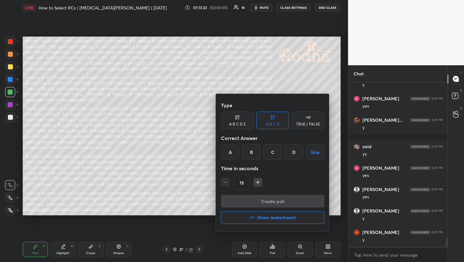
click at [255, 152] on div "B" at bounding box center [251, 152] width 19 height 15
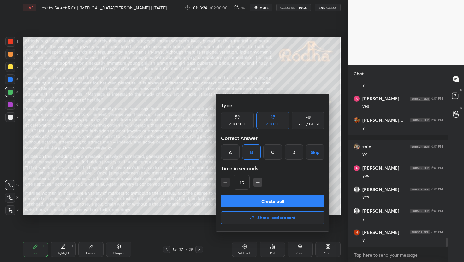
click at [275, 203] on button "Create poll" at bounding box center [273, 201] width 104 height 13
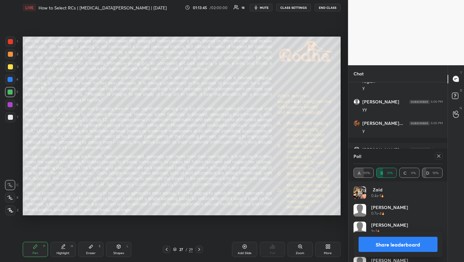
click at [441, 158] on div at bounding box center [439, 156] width 8 height 8
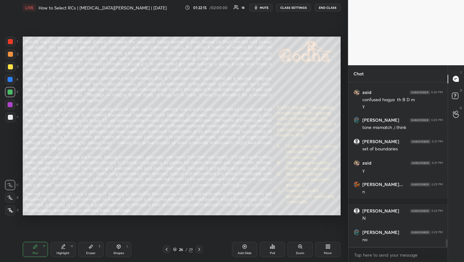
scroll to position [3377, 0]
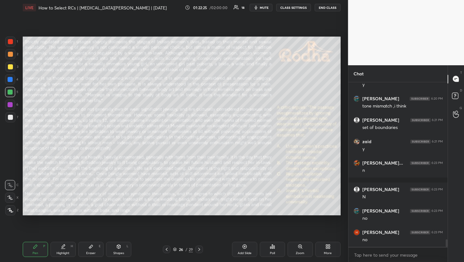
click at [97, 261] on div "Pen P Highlight H Eraser E Shapes L 26 / 29 Add Slide Poll Zoom More" at bounding box center [182, 249] width 318 height 25
click at [92, 250] on div "Eraser E" at bounding box center [90, 249] width 25 height 15
click at [9, 174] on span "Erase all" at bounding box center [9, 172] width 9 height 4
click at [40, 252] on div "Pen P" at bounding box center [35, 249] width 25 height 15
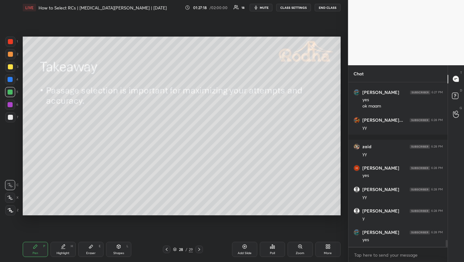
scroll to position [3716, 0]
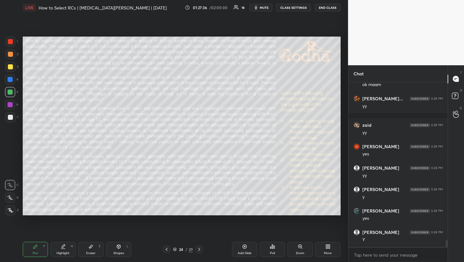
click at [89, 252] on div "Eraser" at bounding box center [90, 253] width 9 height 3
click at [14, 168] on div "Erase all" at bounding box center [10, 173] width 10 height 10
click at [39, 251] on div "Pen P" at bounding box center [35, 249] width 25 height 15
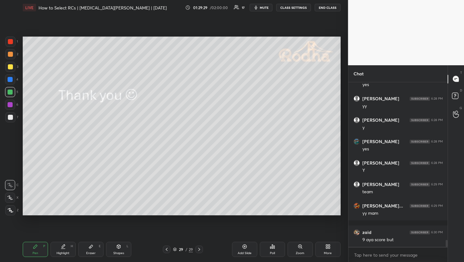
scroll to position [3806, 0]
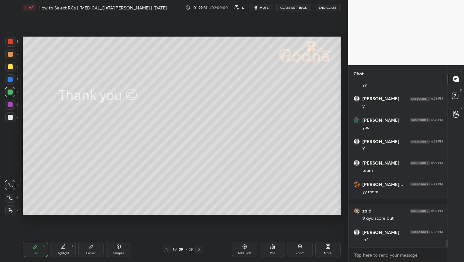
click at [275, 257] on div "Poll" at bounding box center [272, 249] width 25 height 15
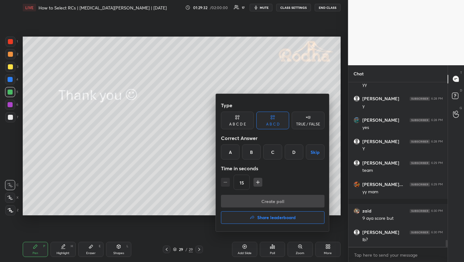
click at [264, 223] on button "Share leaderboard" at bounding box center [273, 217] width 104 height 13
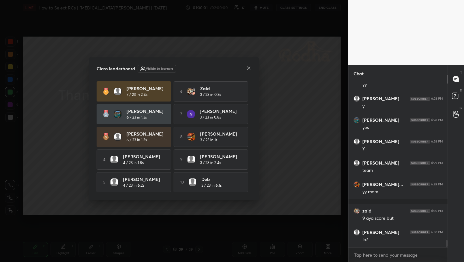
click at [247, 68] on icon at bounding box center [248, 68] width 5 height 5
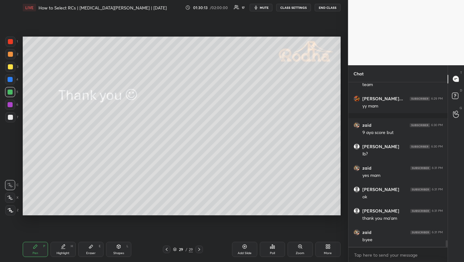
scroll to position [3919, 0]
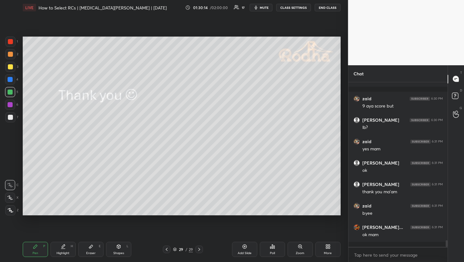
click at [334, 9] on button "END CLASS" at bounding box center [328, 8] width 26 height 8
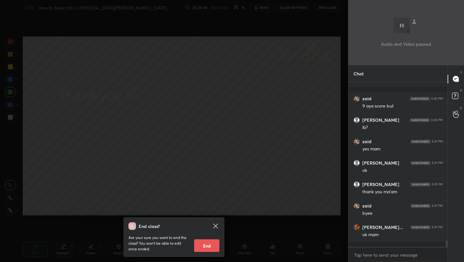
scroll to position [3940, 0]
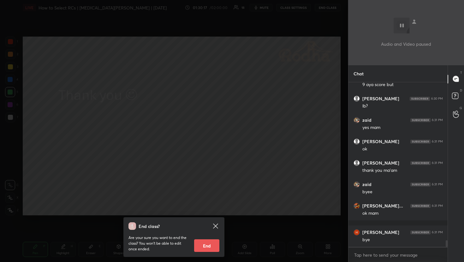
click at [213, 249] on button "End" at bounding box center [206, 246] width 25 height 13
type textarea "x"
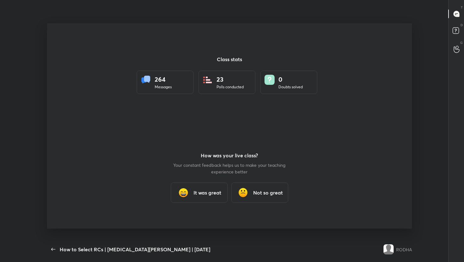
scroll to position [222, 401]
